Goal: Download file/media

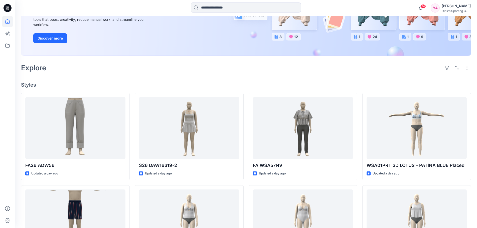
scroll to position [116, 0]
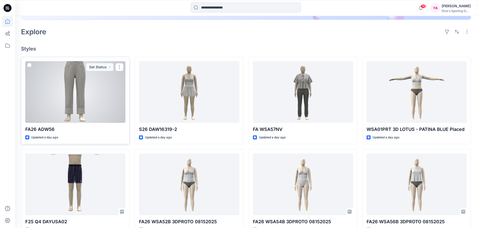
click at [108, 96] on div at bounding box center [75, 92] width 100 height 62
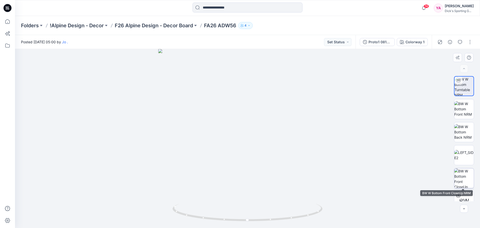
click at [465, 183] on img at bounding box center [464, 178] width 20 height 20
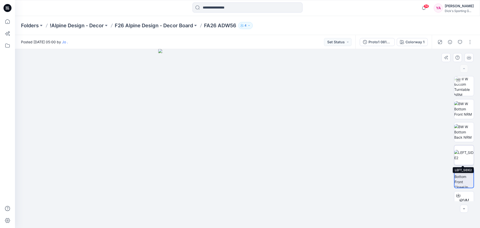
click at [464, 153] on img at bounding box center [464, 155] width 20 height 11
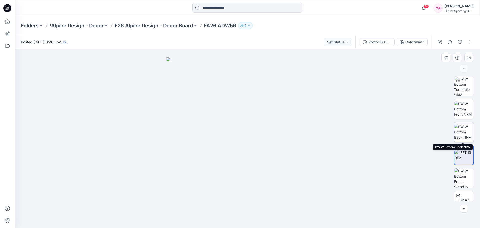
click at [466, 132] on img at bounding box center [464, 132] width 20 height 16
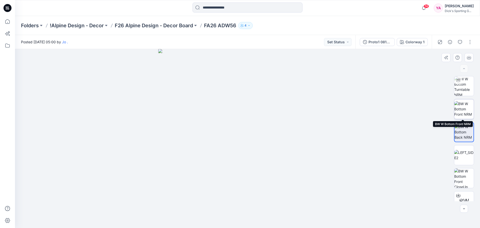
click at [467, 108] on img at bounding box center [464, 109] width 20 height 16
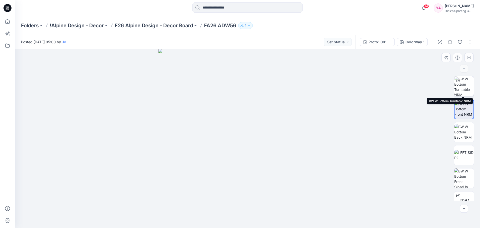
click at [467, 90] on img at bounding box center [464, 86] width 20 height 20
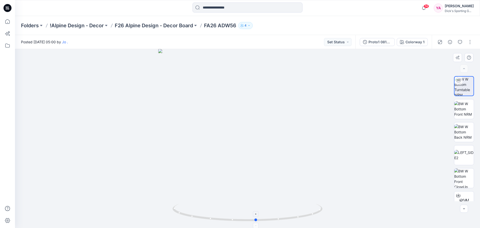
drag, startPoint x: 248, startPoint y: 222, endPoint x: 257, endPoint y: 222, distance: 8.8
click at [257, 222] on icon at bounding box center [248, 213] width 151 height 19
drag, startPoint x: 255, startPoint y: 220, endPoint x: 265, endPoint y: 220, distance: 9.5
click at [265, 220] on circle at bounding box center [265, 219] width 3 height 3
drag, startPoint x: 266, startPoint y: 221, endPoint x: 230, endPoint y: 217, distance: 35.7
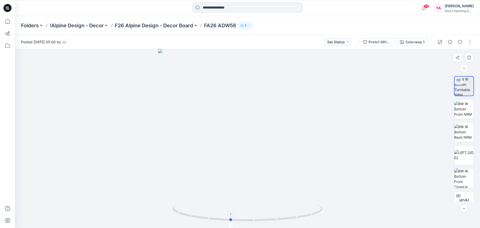
click at [230, 217] on icon at bounding box center [248, 213] width 151 height 19
drag, startPoint x: 230, startPoint y: 221, endPoint x: 253, endPoint y: 218, distance: 22.7
click at [253, 218] on icon at bounding box center [248, 213] width 151 height 19
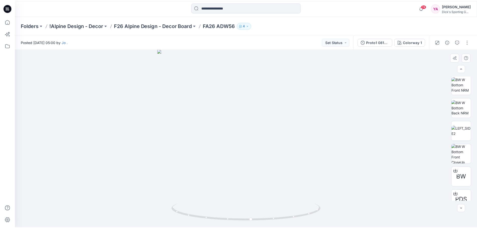
scroll to position [33, 0]
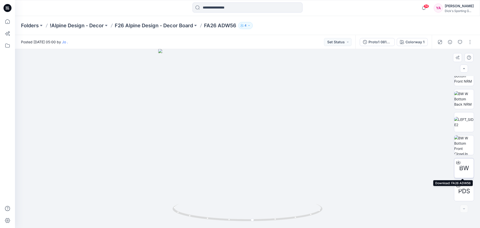
click at [457, 162] on icon at bounding box center [458, 162] width 4 height 4
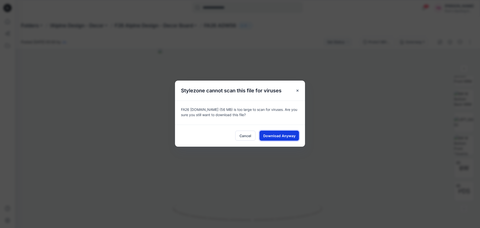
click at [269, 132] on button "Download Anyway" at bounding box center [280, 136] width 40 height 10
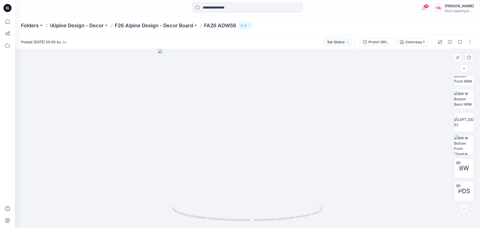
drag, startPoint x: 370, startPoint y: 97, endPoint x: 373, endPoint y: 86, distance: 11.2
click at [370, 97] on div at bounding box center [247, 138] width 465 height 179
click at [12, 23] on icon at bounding box center [7, 21] width 11 height 11
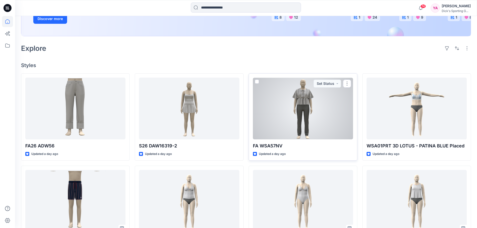
scroll to position [100, 0]
